Goal: Information Seeking & Learning: Learn about a topic

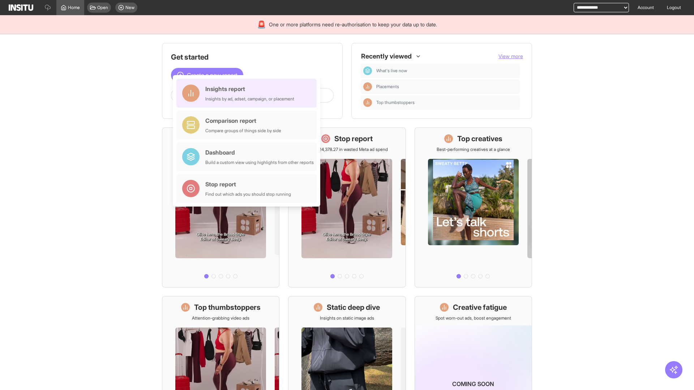
click at [248, 93] on div "Insights report Insights by ad, adset, campaign, or placement" at bounding box center [249, 93] width 89 height 17
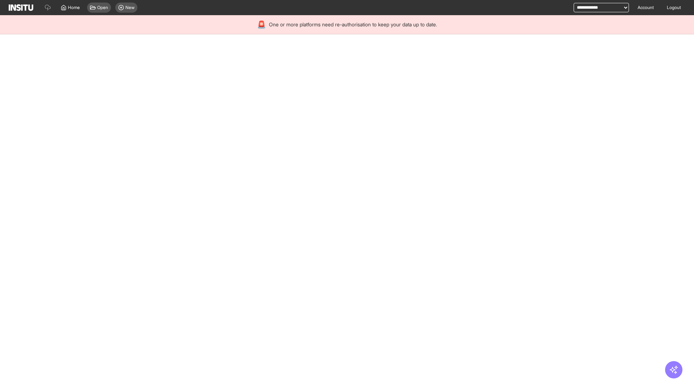
select select "**"
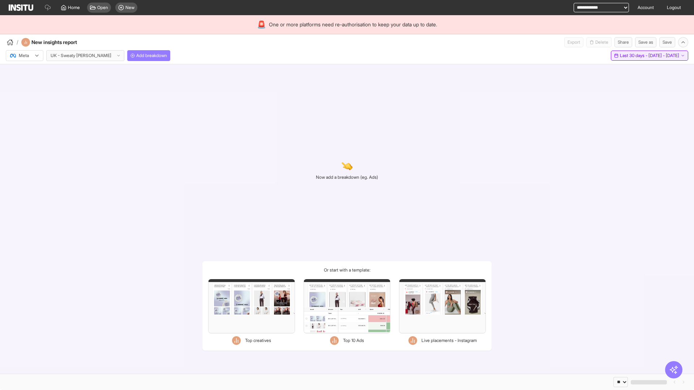
click at [633, 56] on span "Last 30 days - [DATE] - [DATE]" at bounding box center [649, 56] width 59 height 6
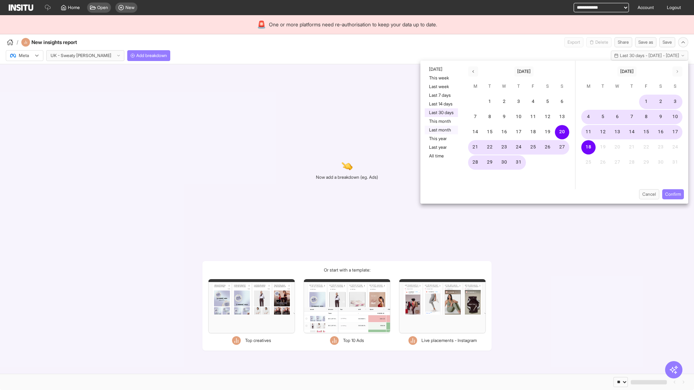
click at [440, 130] on button "Last month" at bounding box center [441, 130] width 33 height 9
